Goal: Task Accomplishment & Management: Manage account settings

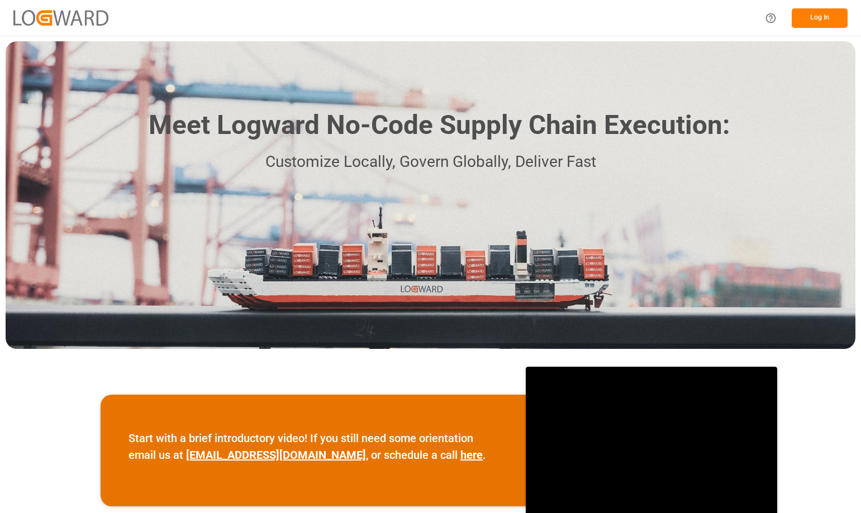
click at [816, 14] on button "Log In" at bounding box center [819, 18] width 56 height 20
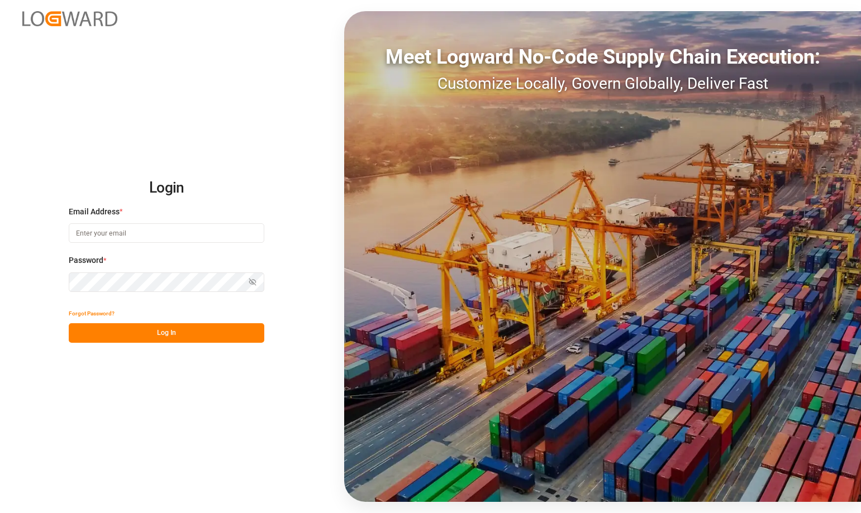
type input "[PERSON_NAME][EMAIL_ADDRESS][DOMAIN_NAME]"
click at [158, 337] on button "Log In" at bounding box center [166, 333] width 195 height 20
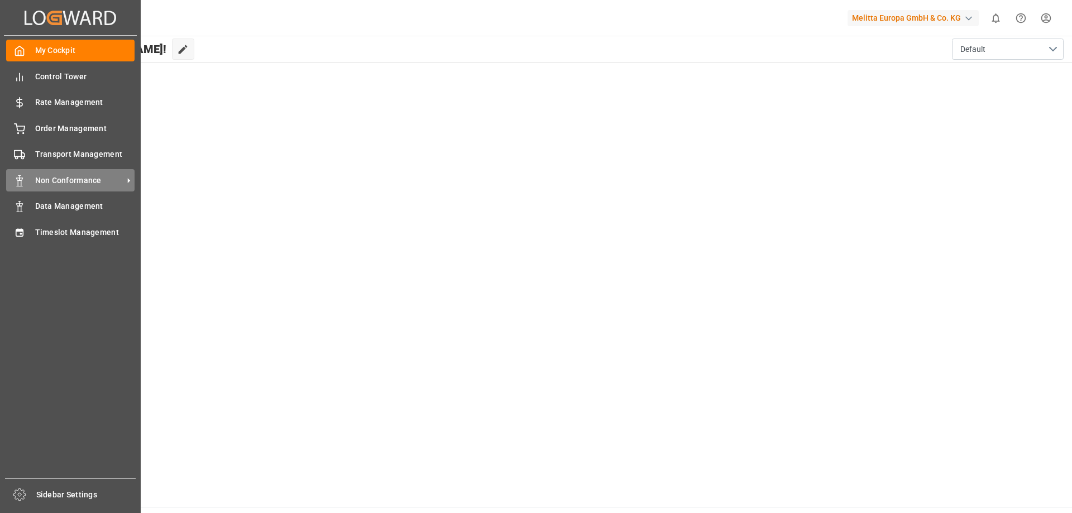
click at [76, 185] on span "Non Conformance" at bounding box center [79, 181] width 88 height 12
click at [130, 175] on icon at bounding box center [129, 181] width 12 height 12
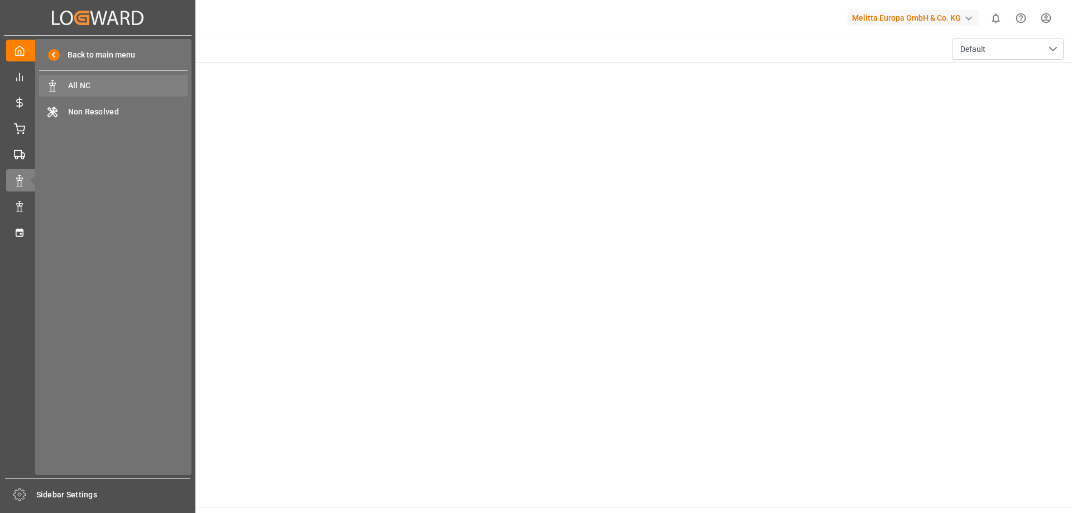
click at [142, 82] on span "All NC" at bounding box center [128, 86] width 120 height 12
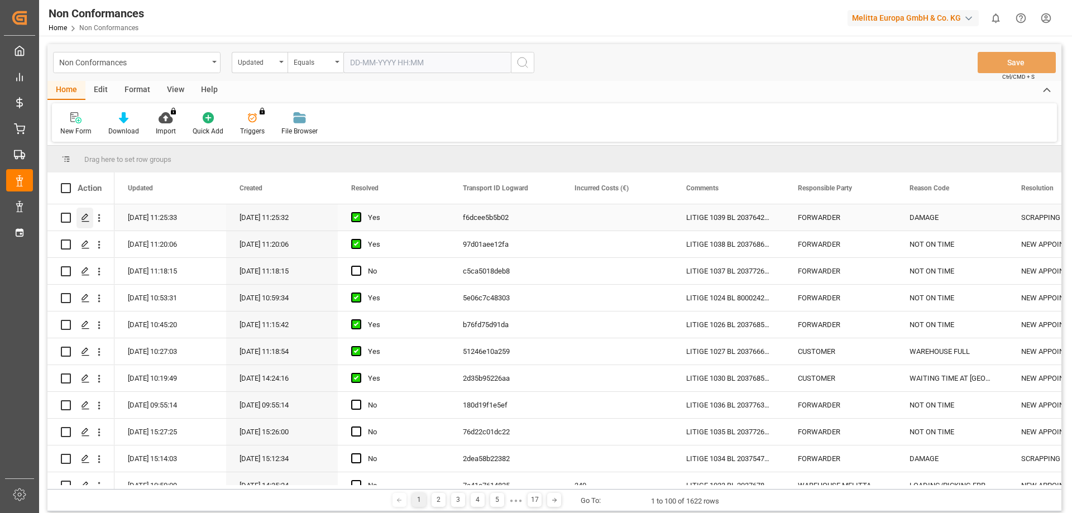
click at [83, 217] on icon "Press SPACE to select this row." at bounding box center [85, 217] width 9 height 9
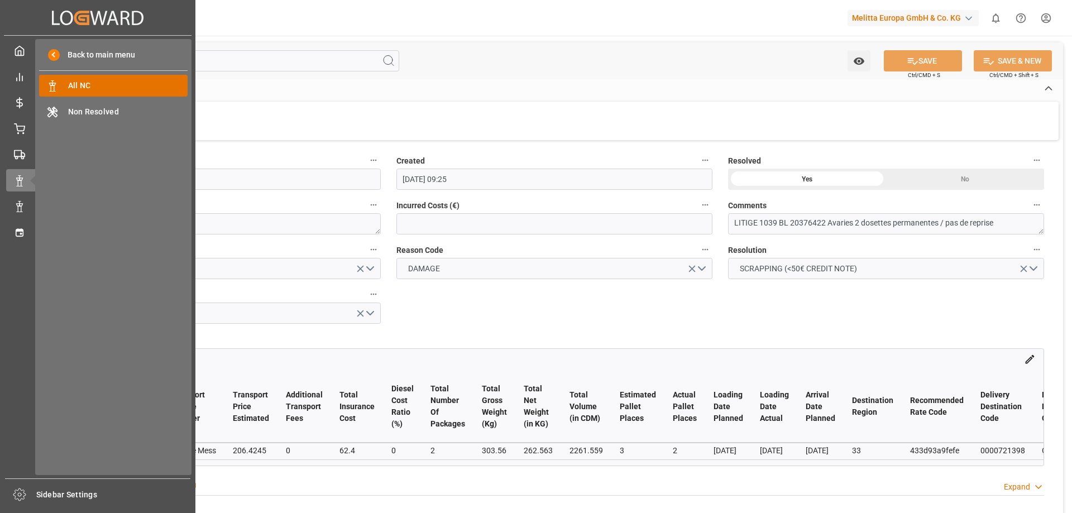
click at [93, 85] on span "All NC" at bounding box center [128, 86] width 120 height 12
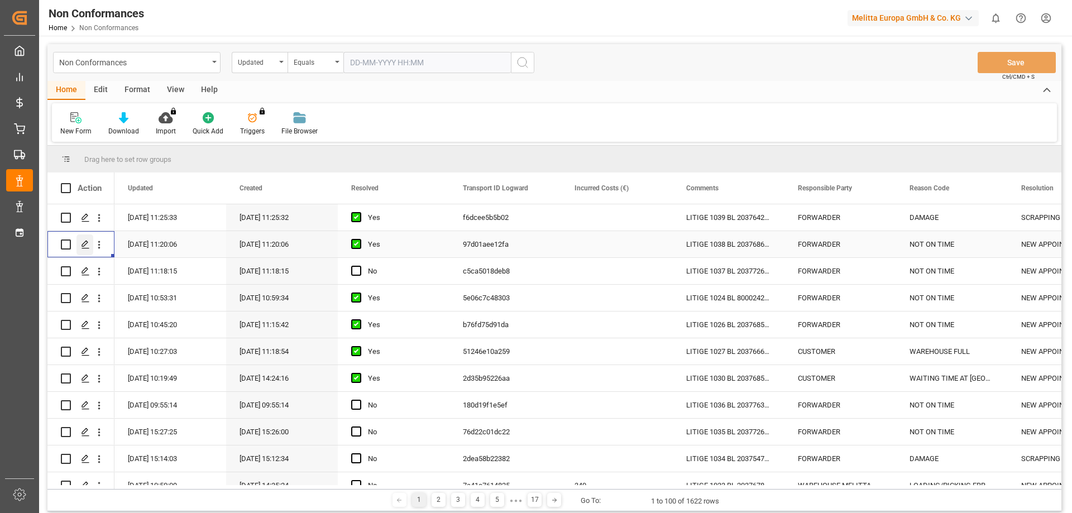
click at [85, 242] on polygon "Press SPACE to select this row." at bounding box center [85, 244] width 6 height 6
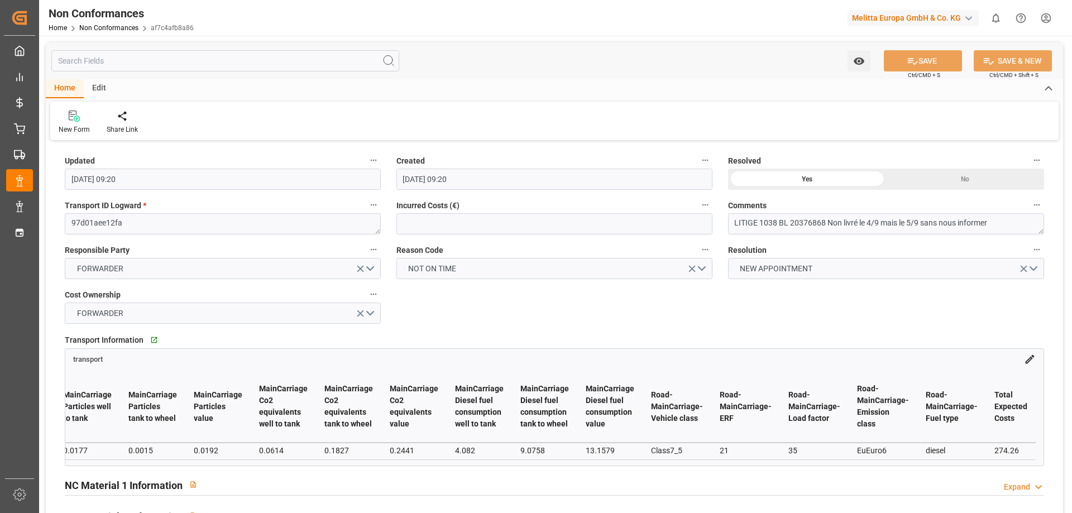
scroll to position [0, 15445]
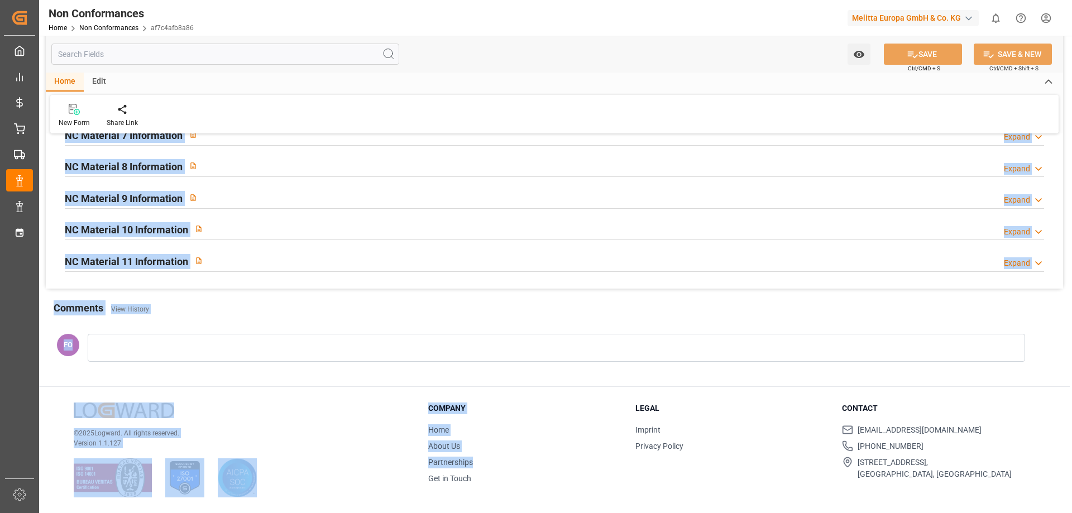
drag, startPoint x: 1007, startPoint y: 465, endPoint x: 436, endPoint y: 500, distance: 571.8
click at [433, 506] on div "Watch Option SAVE Ctrl/CMD + S SAVE & NEW Ctrl/CMD + Shift + S Home Edit New Fo…" at bounding box center [554, 4] width 1031 height 1017
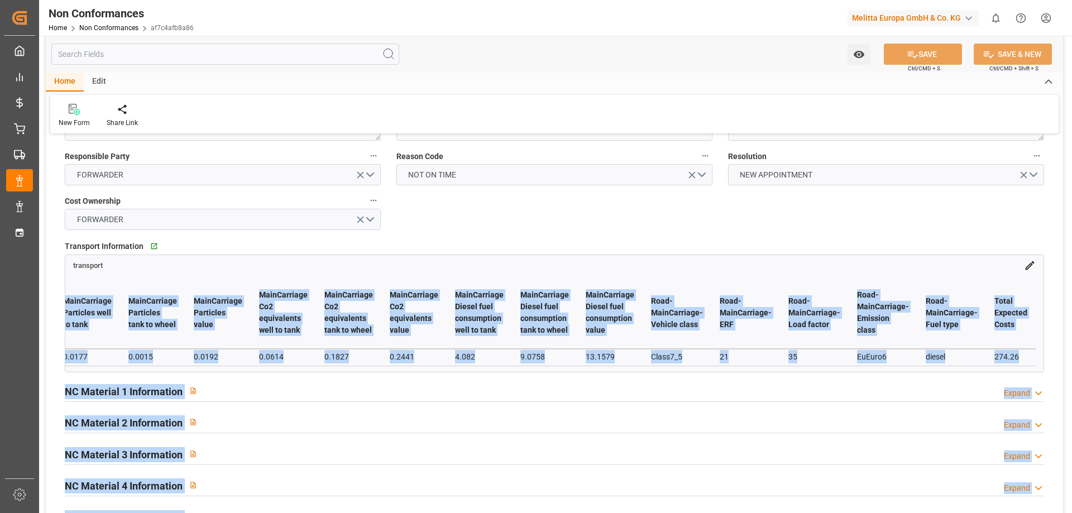
scroll to position [0, 0]
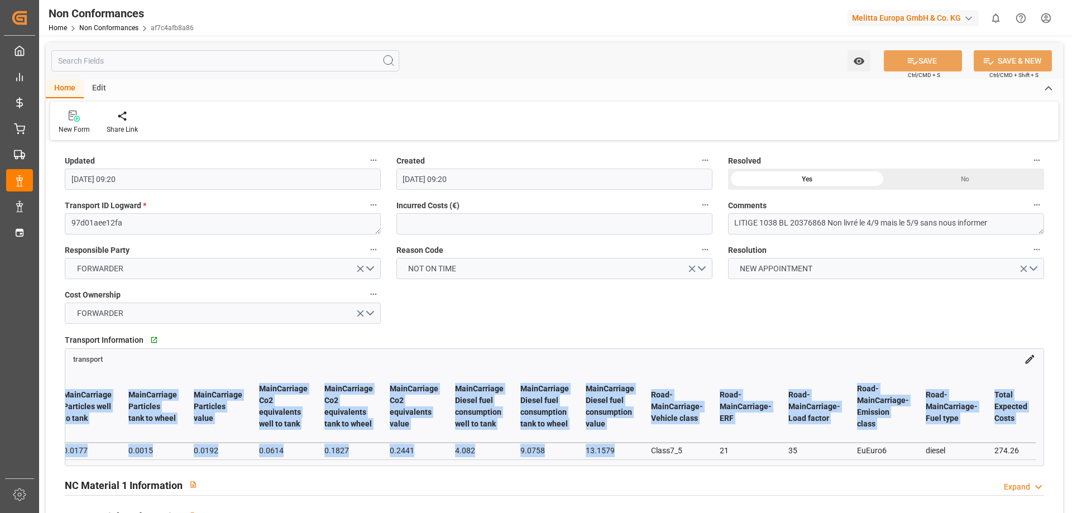
drag, startPoint x: 1014, startPoint y: 465, endPoint x: 637, endPoint y: 456, distance: 377.1
click at [639, 456] on div "# Transport ID Logward Transport Service Provider Transport Price Estimated Add…" at bounding box center [554, 415] width 978 height 101
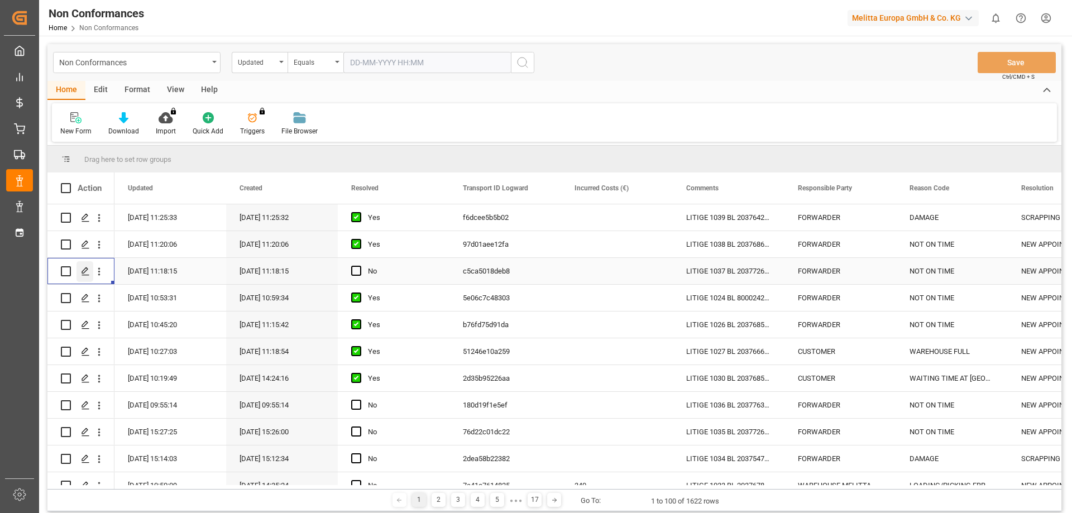
click at [89, 273] on icon "Press SPACE to select this row." at bounding box center [85, 271] width 9 height 9
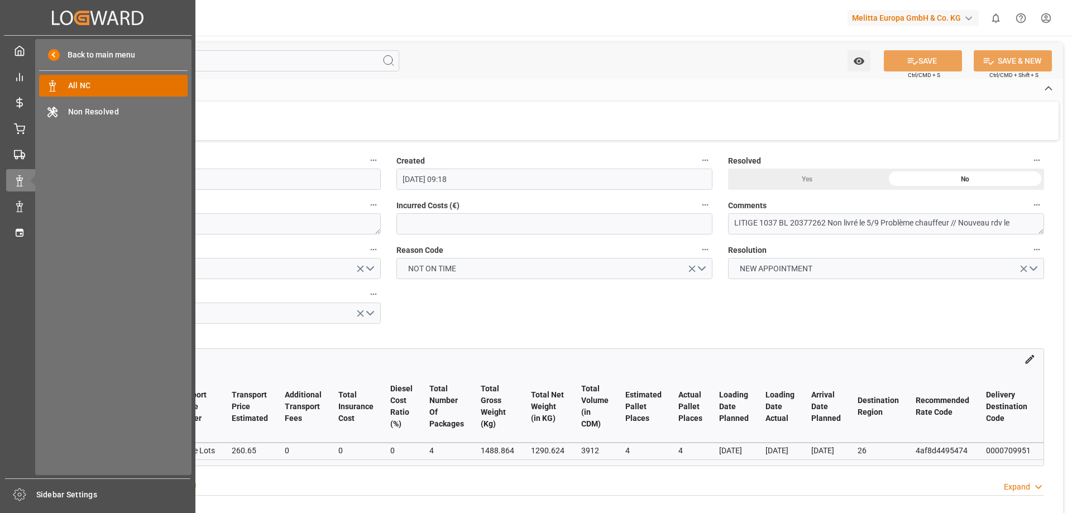
click at [90, 85] on span "All NC" at bounding box center [128, 86] width 120 height 12
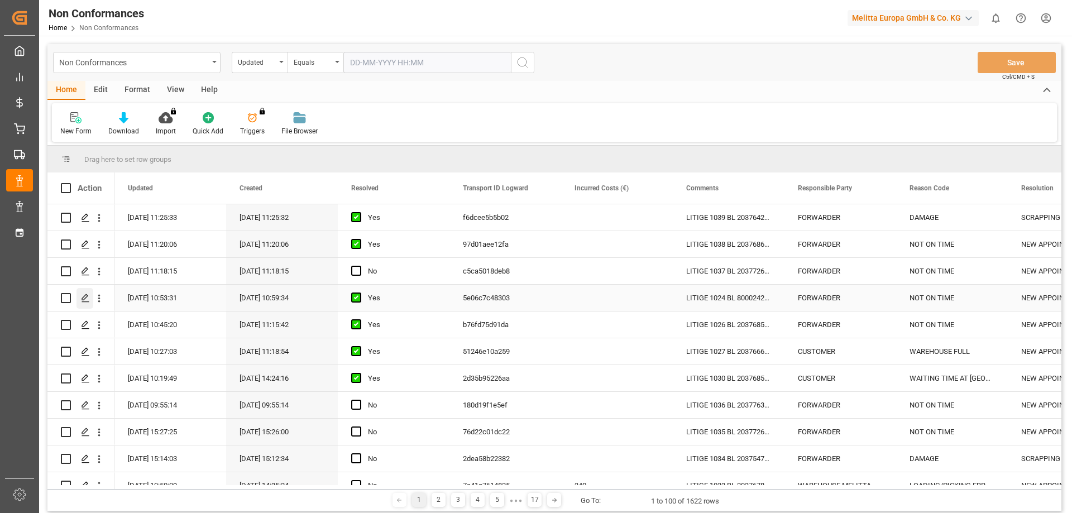
click at [84, 297] on icon "Press SPACE to select this row." at bounding box center [85, 298] width 9 height 9
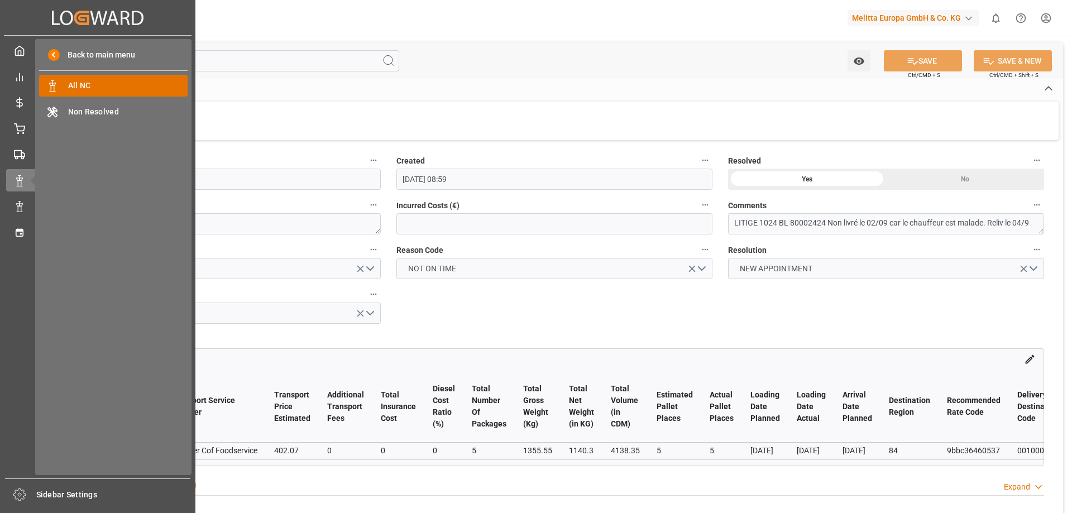
click at [90, 87] on span "All NC" at bounding box center [128, 86] width 120 height 12
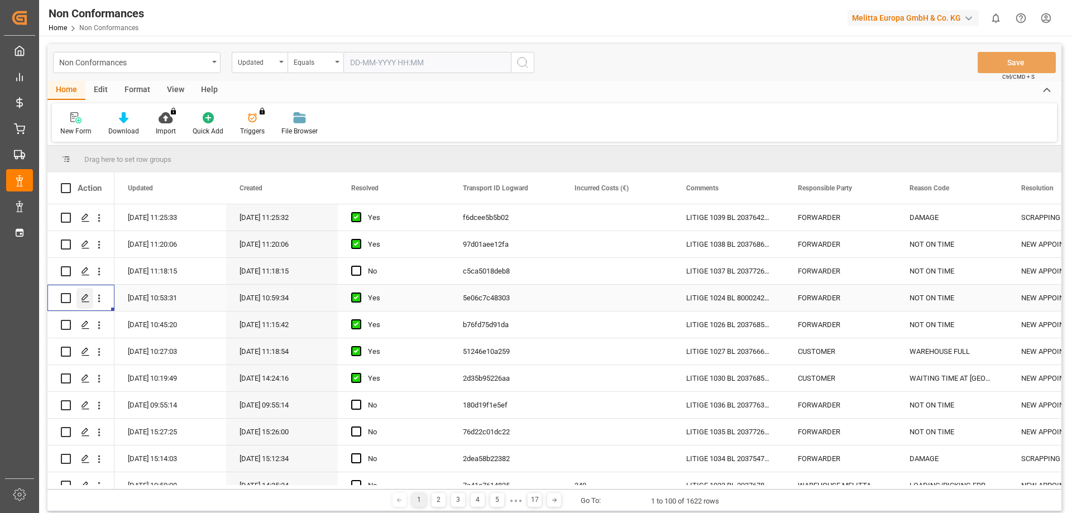
click at [81, 302] on icon "Press SPACE to select this row." at bounding box center [85, 298] width 9 height 9
click at [82, 352] on polygon "Press SPACE to select this row." at bounding box center [85, 351] width 6 height 6
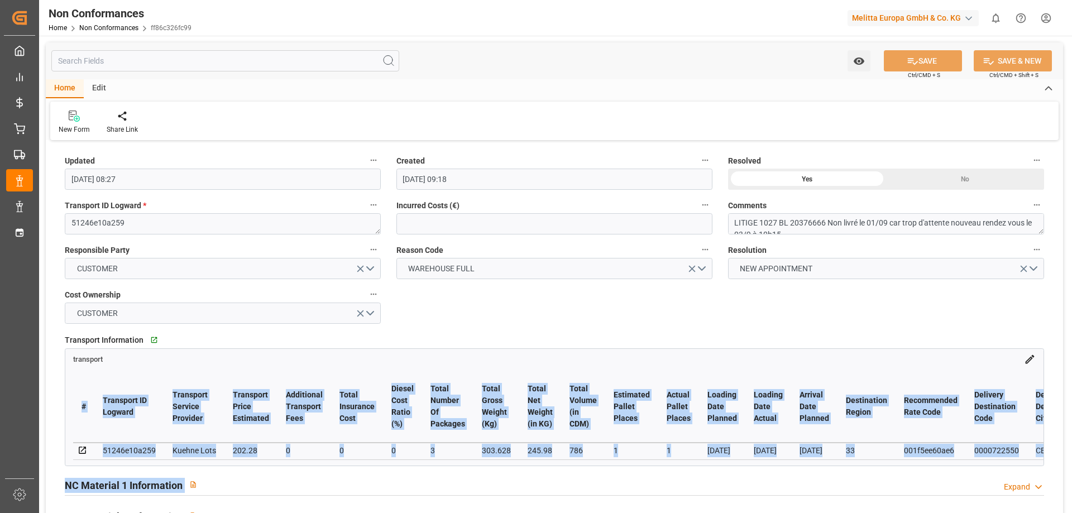
drag, startPoint x: 141, startPoint y: 465, endPoint x: 249, endPoint y: 475, distance: 108.8
click at [249, 475] on div "Updated [DATE] 08:27 Created [DATE] 09:18 Resolved Yes No Transport ID Logward …" at bounding box center [555, 486] width 1018 height 685
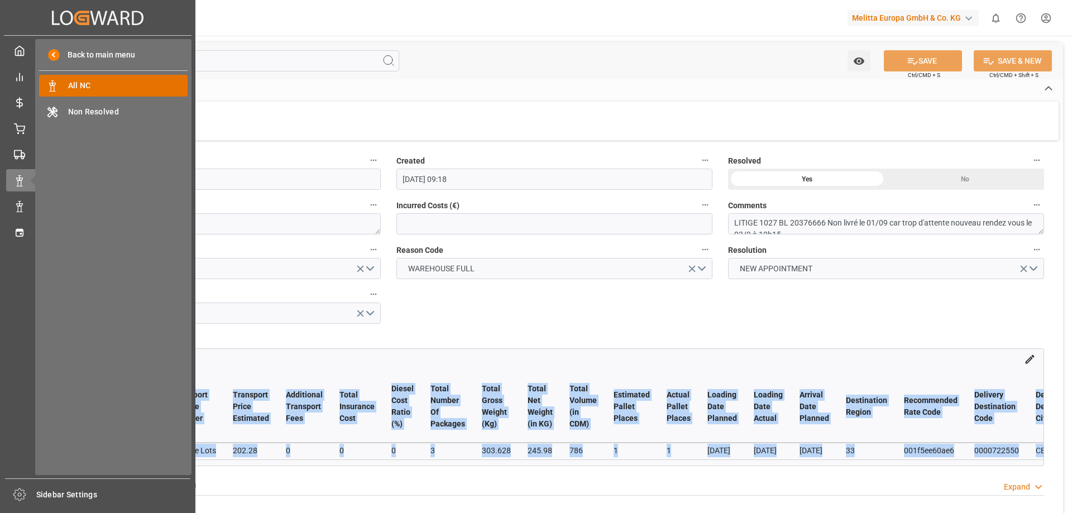
click at [99, 87] on span "All NC" at bounding box center [128, 86] width 120 height 12
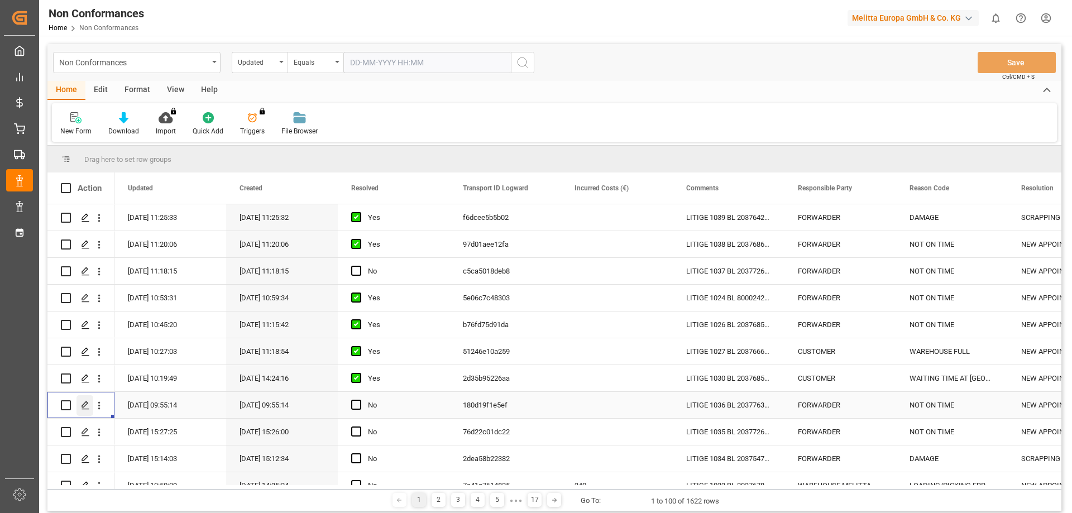
click at [88, 404] on icon "Press SPACE to select this row." at bounding box center [85, 405] width 9 height 9
click at [87, 377] on icon "Press SPACE to select this row." at bounding box center [85, 378] width 9 height 9
click at [87, 352] on icon "Press SPACE to select this row." at bounding box center [85, 351] width 9 height 9
click at [153, 352] on div "[DATE] 10:27:03" at bounding box center [170, 351] width 112 height 26
click at [88, 353] on icon "Press SPACE to select this row." at bounding box center [85, 351] width 9 height 9
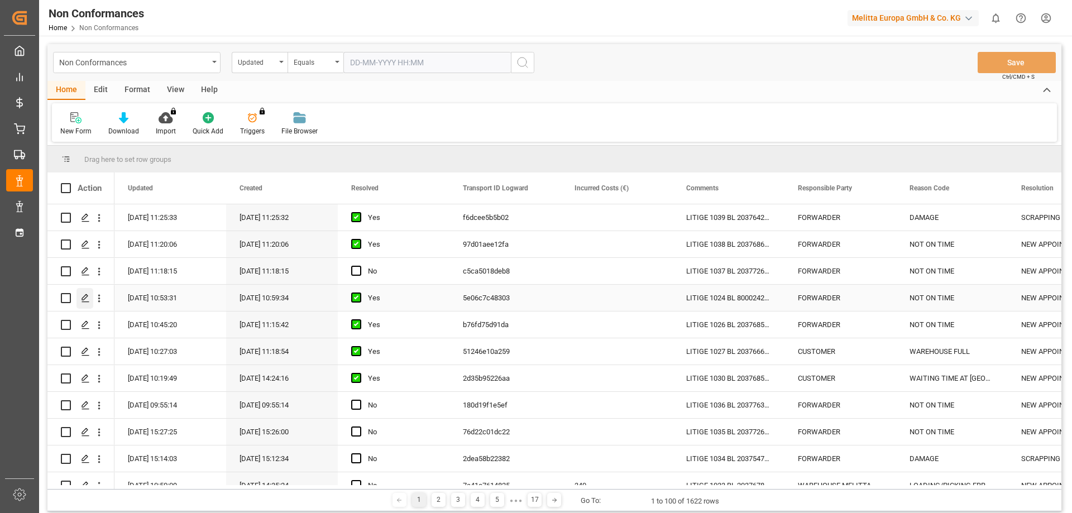
click at [89, 302] on line "Press SPACE to select this row." at bounding box center [85, 302] width 7 height 0
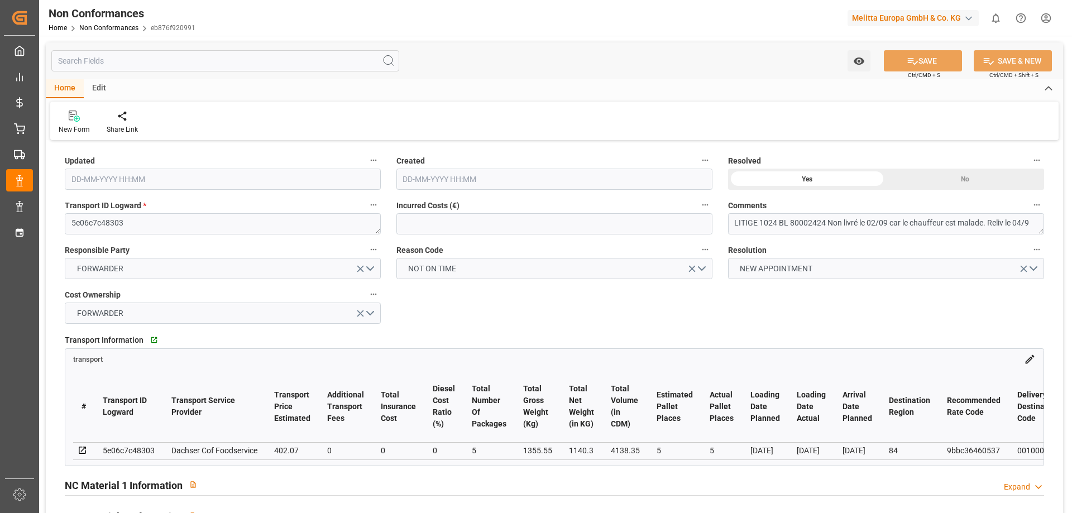
type input "[DATE] 08:53"
type input "[DATE] 08:59"
